Goal: Book appointment/travel/reservation

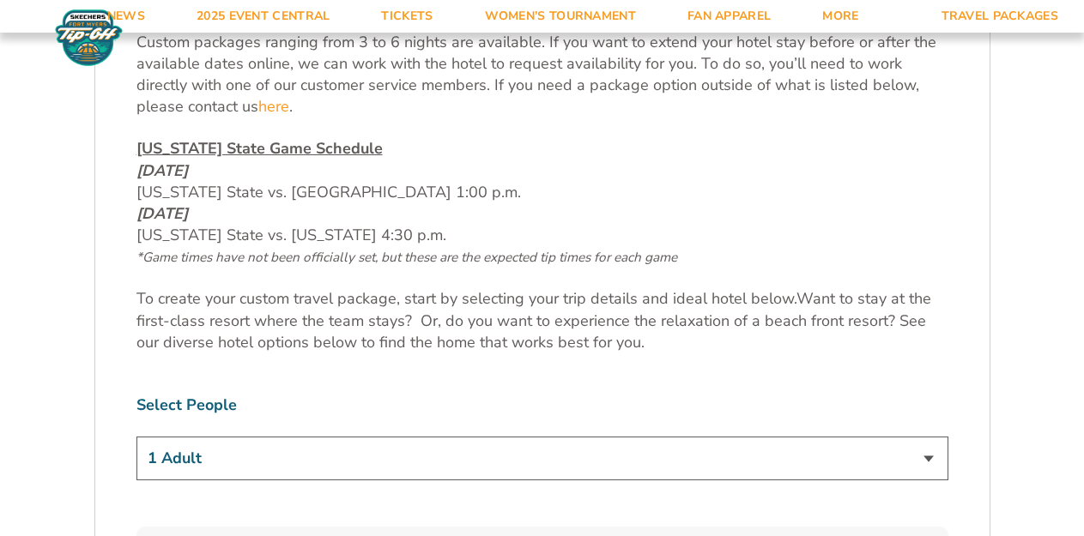
scroll to position [773, 0]
click at [546, 456] on select "1 Adult 2 Adults 3 Adults 4 Adults 2 Adults + 1 Child 2 Adults + 2 Children 2 A…" at bounding box center [542, 458] width 812 height 44
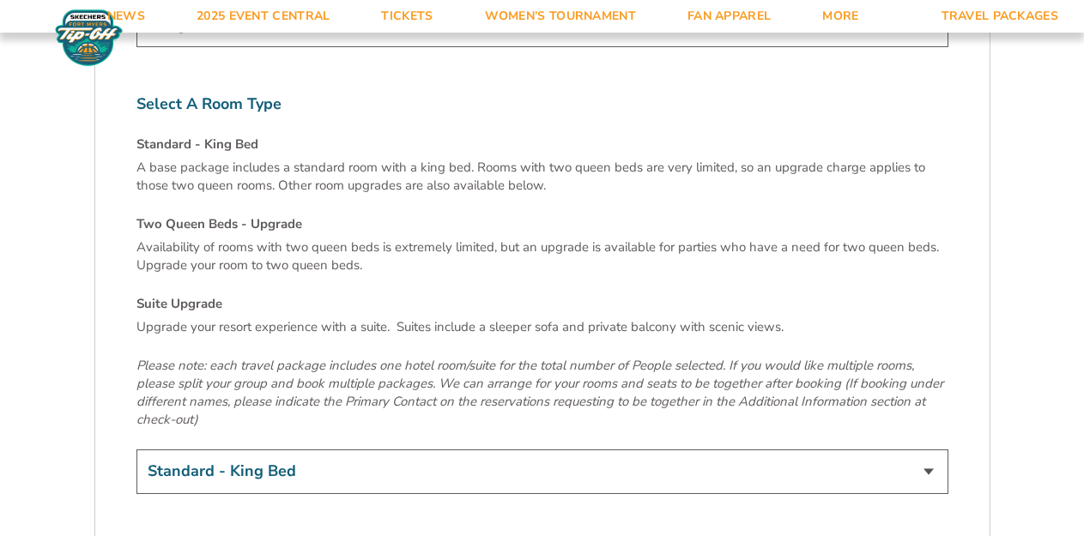
scroll to position [6009, 0]
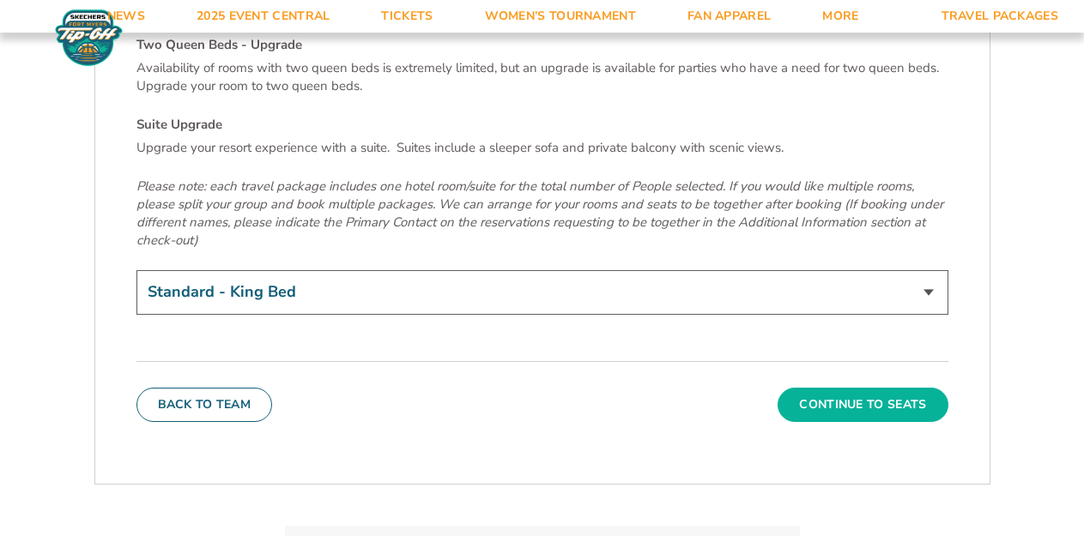
click at [813, 388] on button "Continue To Seats" at bounding box center [863, 405] width 170 height 34
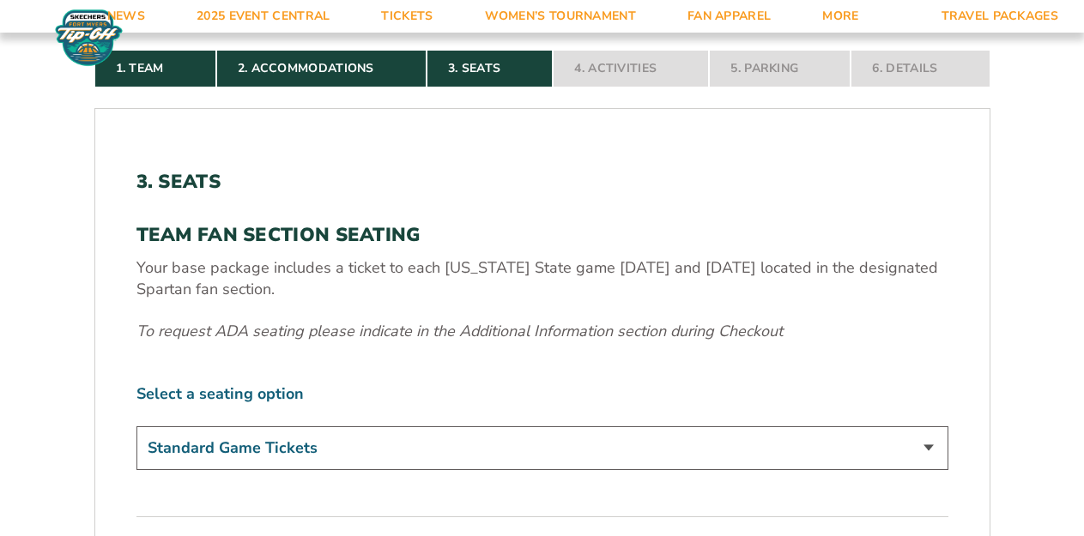
scroll to position [424, 0]
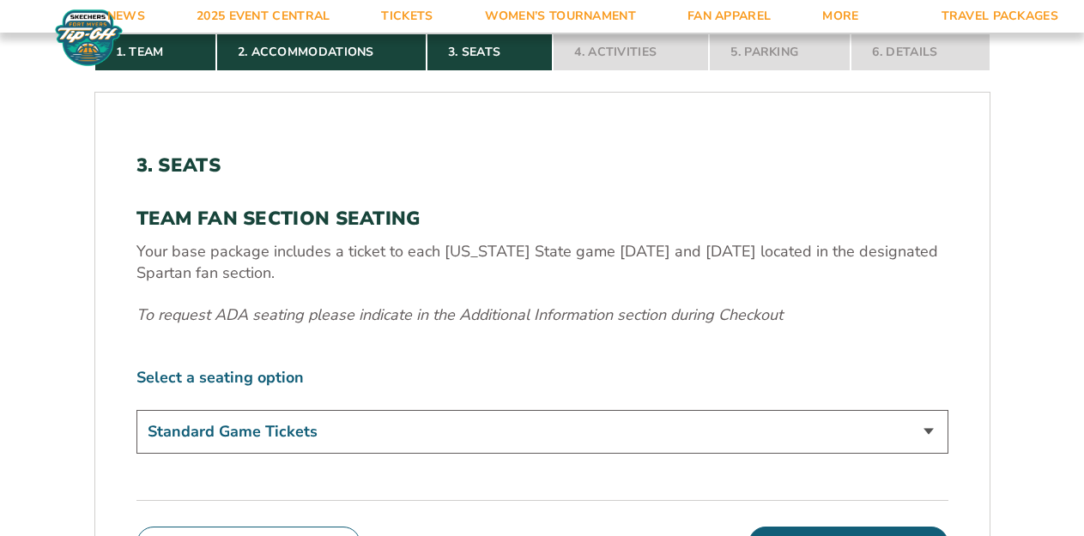
click at [847, 452] on select "Standard Game Tickets" at bounding box center [542, 432] width 812 height 44
click at [848, 437] on select "Standard Game Tickets" at bounding box center [542, 432] width 812 height 44
click at [848, 436] on select "Standard Game Tickets" at bounding box center [542, 432] width 812 height 44
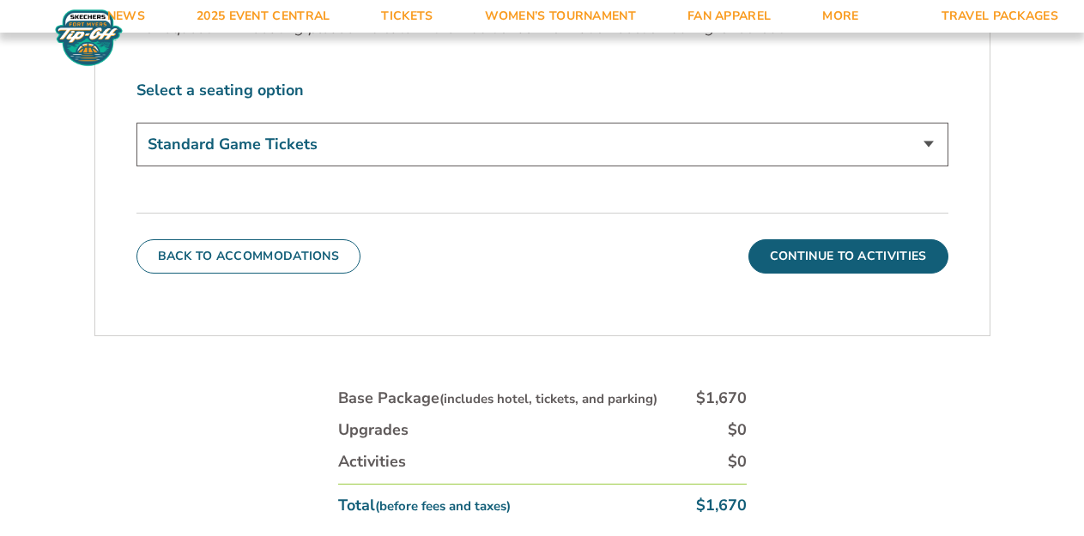
scroll to position [682, 0]
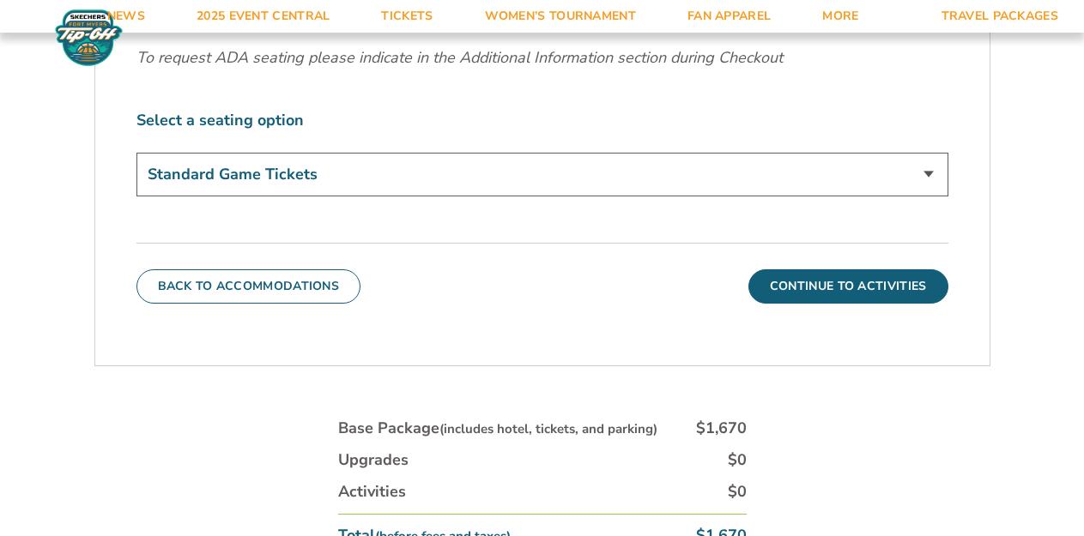
click at [270, 179] on select "Standard Game Tickets" at bounding box center [542, 175] width 812 height 44
click at [136, 153] on select "Standard Game Tickets" at bounding box center [542, 175] width 812 height 44
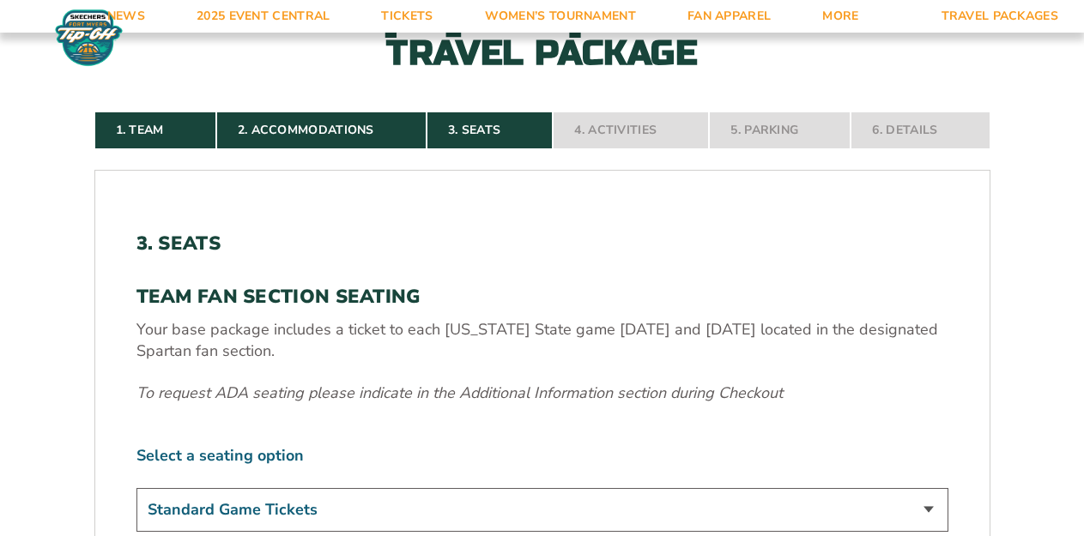
scroll to position [338, 0]
